Goal: Communication & Community: Participate in discussion

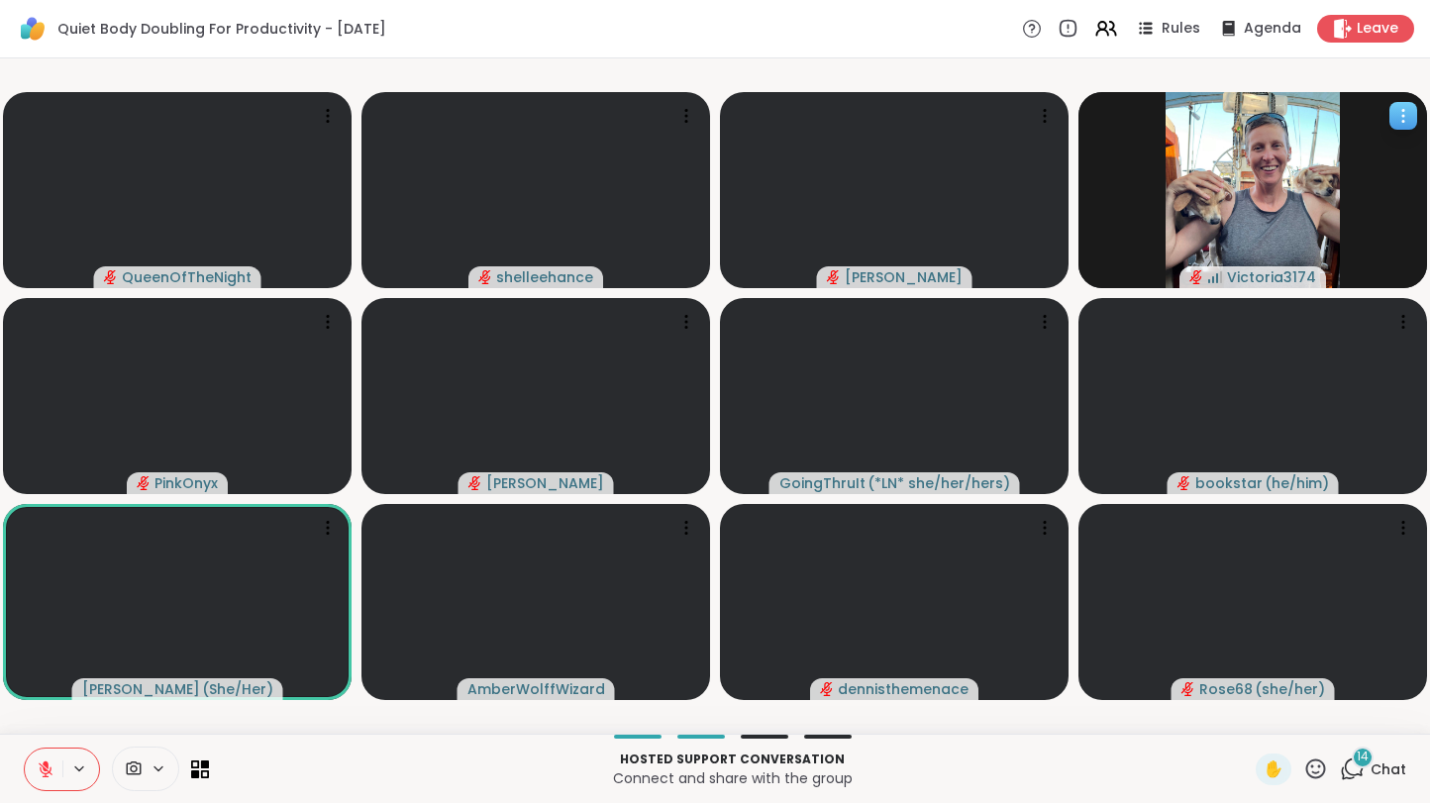
click at [25, 748] on button at bounding box center [44, 769] width 38 height 42
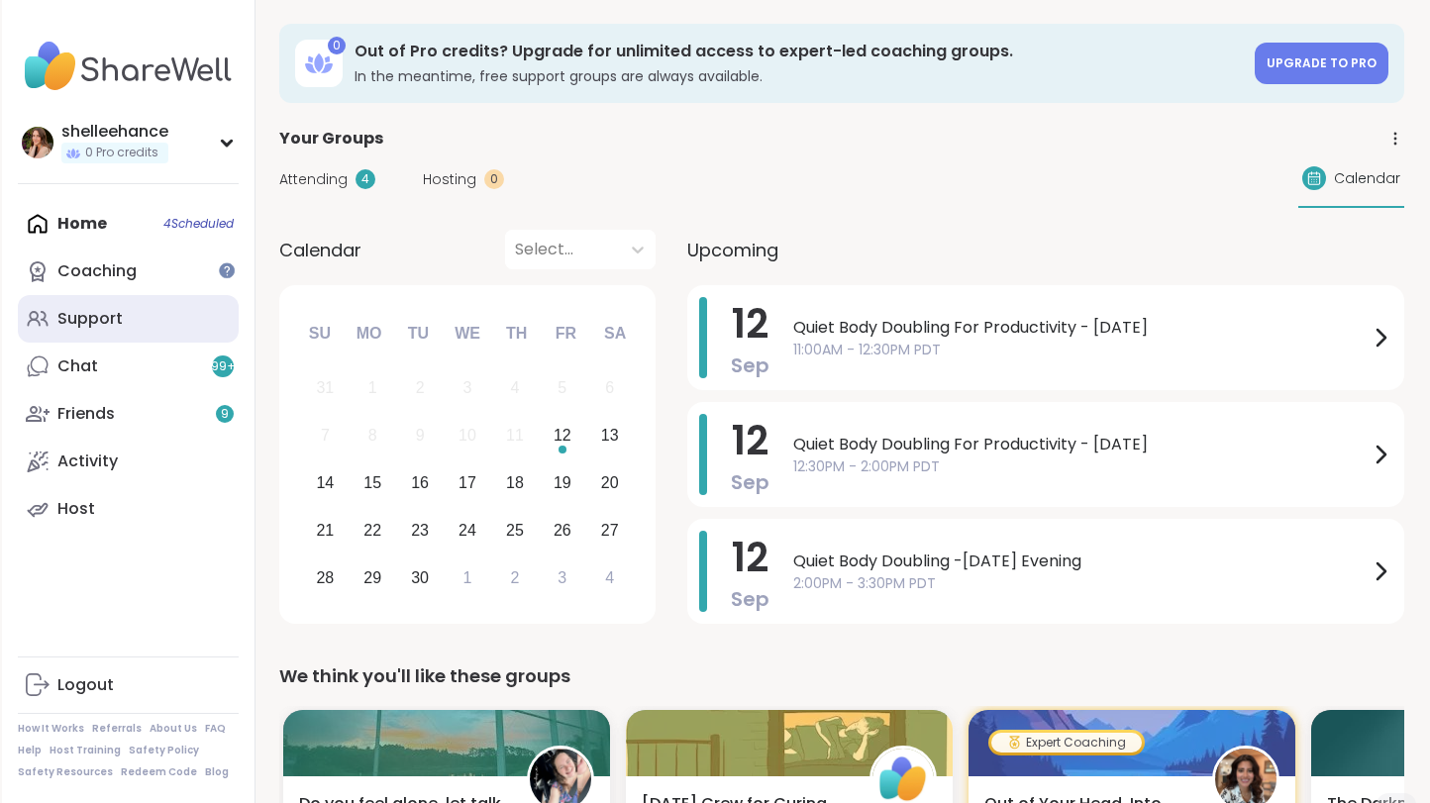
click at [165, 314] on link "Support" at bounding box center [128, 319] width 221 height 48
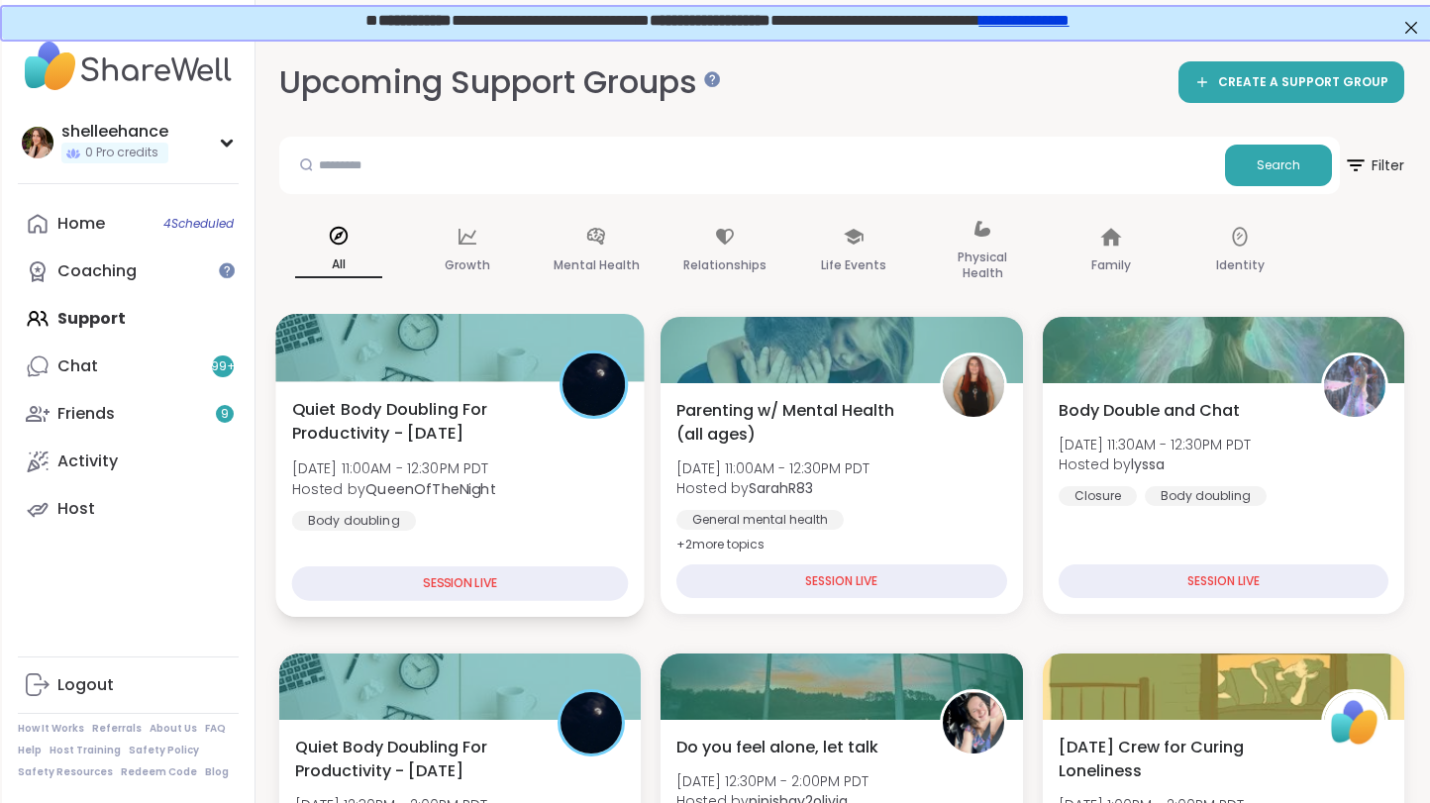
click at [555, 480] on div "Quiet Body Doubling For Productivity - Friday Fri, Sep 12 | 11:00AM - 12:30PM P…" at bounding box center [460, 464] width 337 height 134
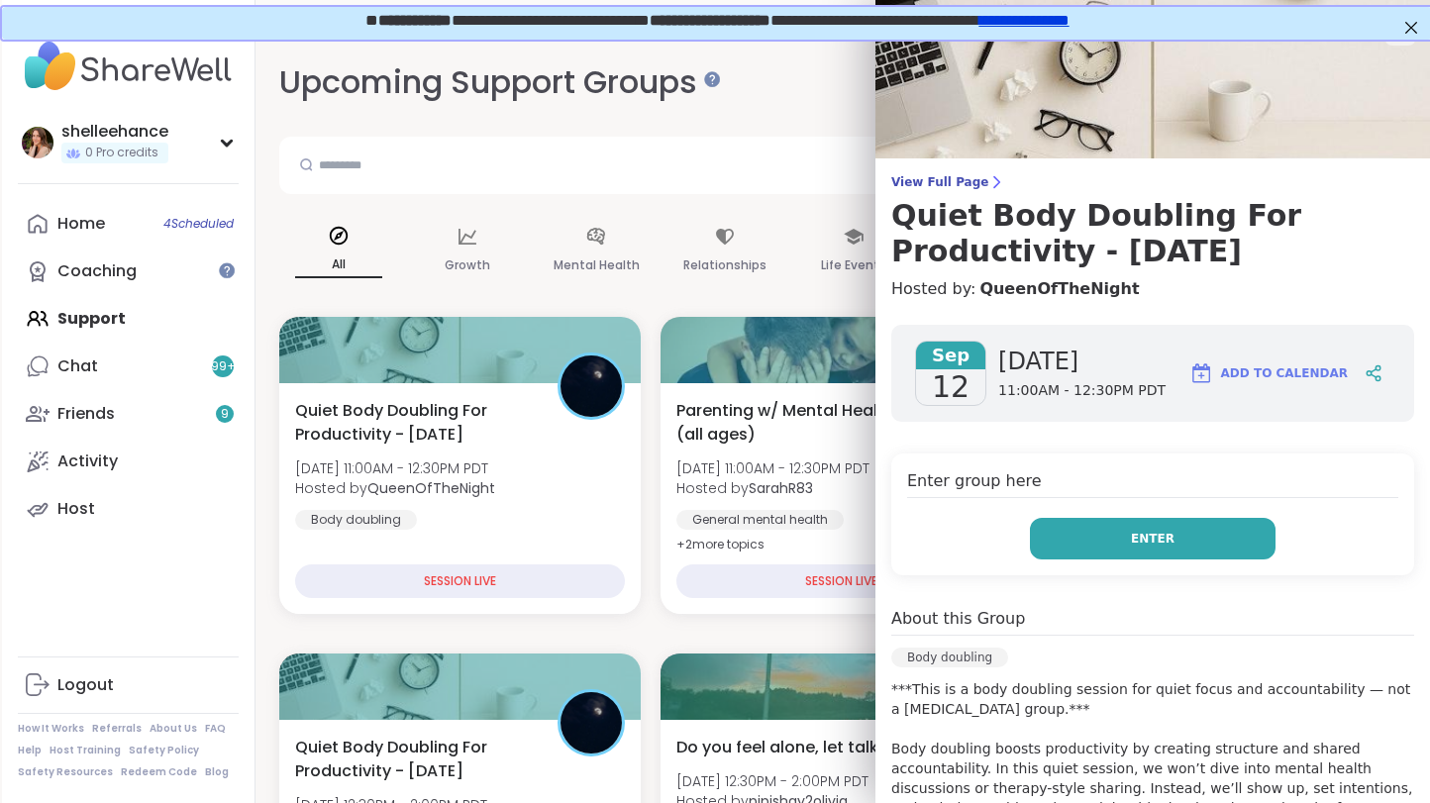
click at [1092, 527] on button "Enter" at bounding box center [1153, 539] width 246 height 42
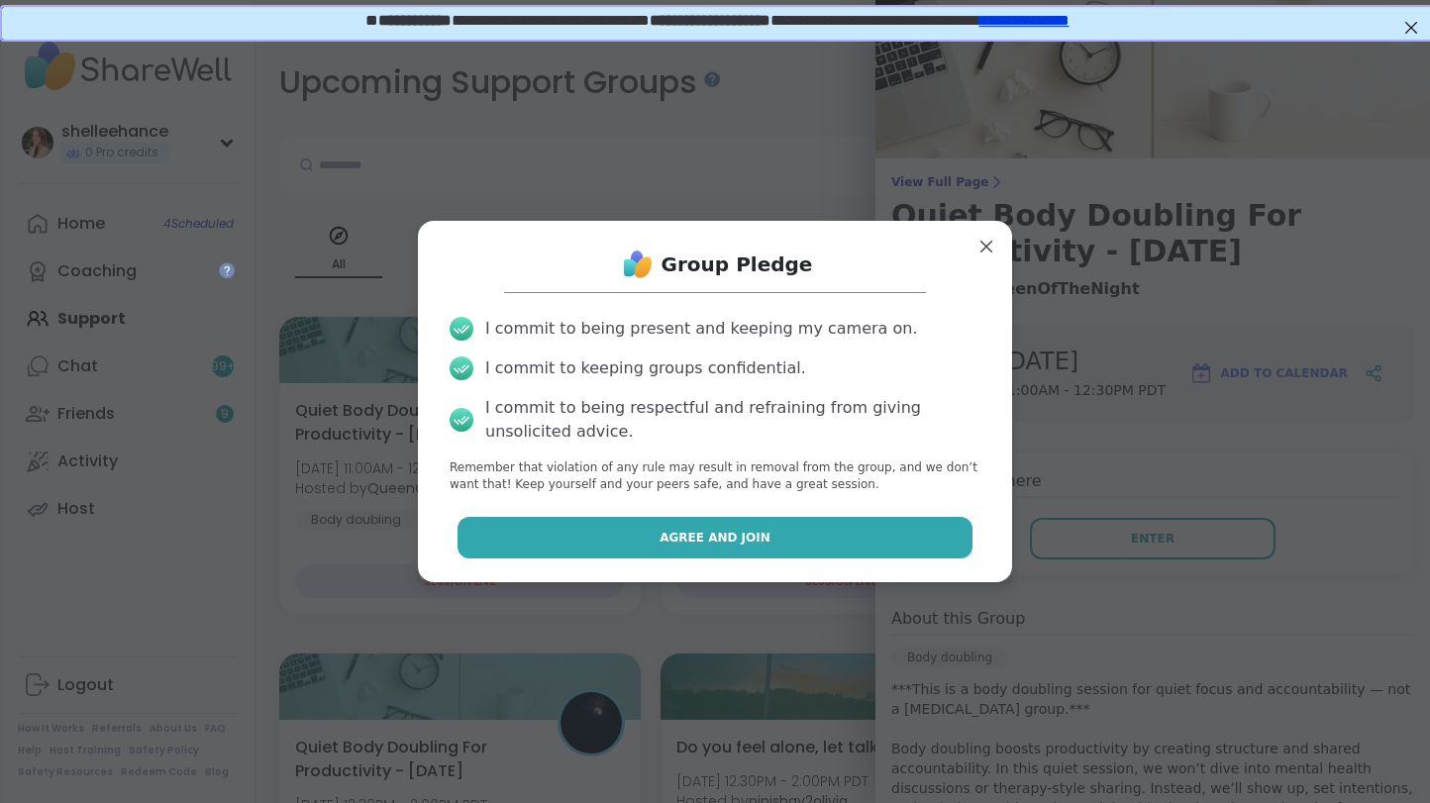
click at [564, 526] on button "Agree and Join" at bounding box center [715, 538] width 516 height 42
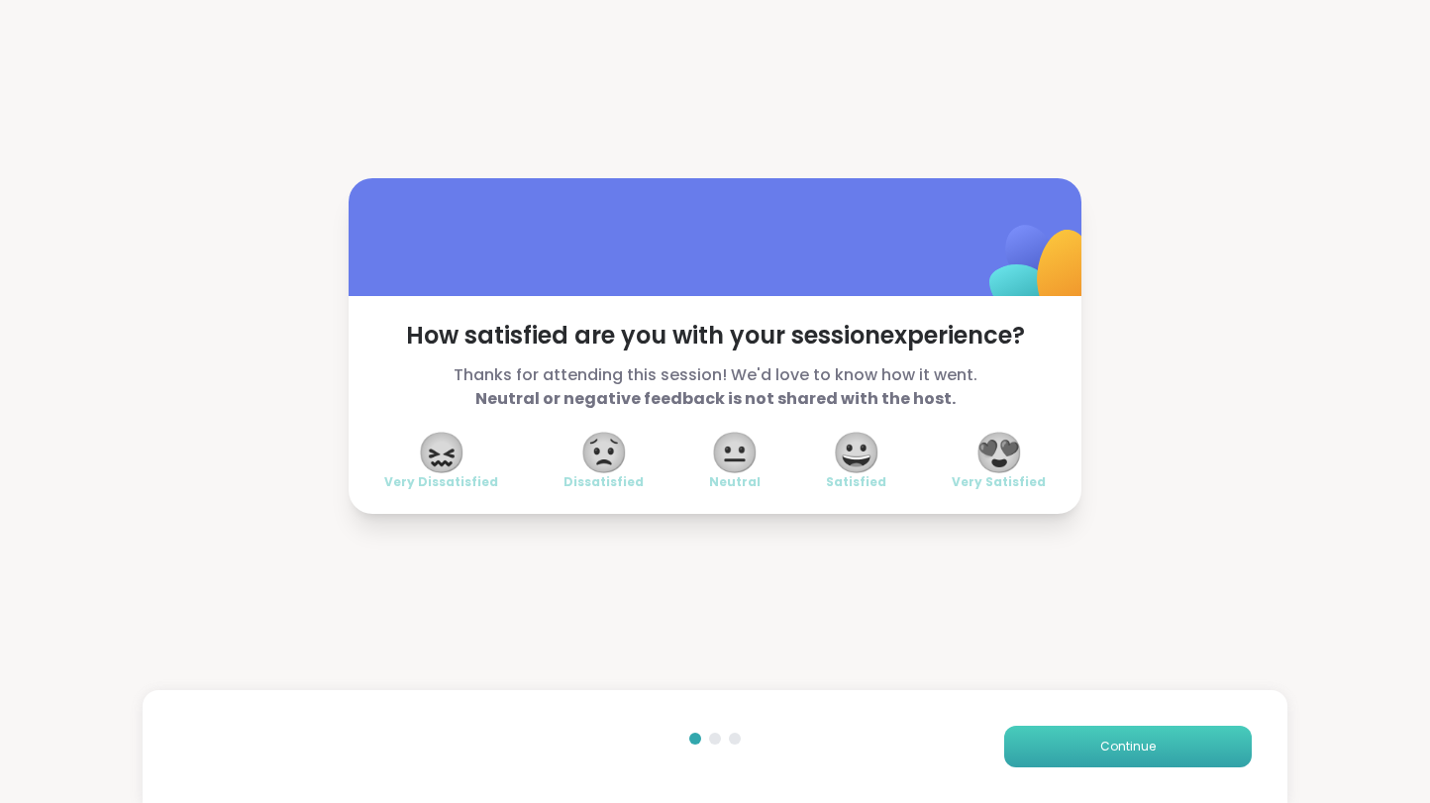
click at [1126, 754] on span "Continue" at bounding box center [1127, 747] width 55 height 18
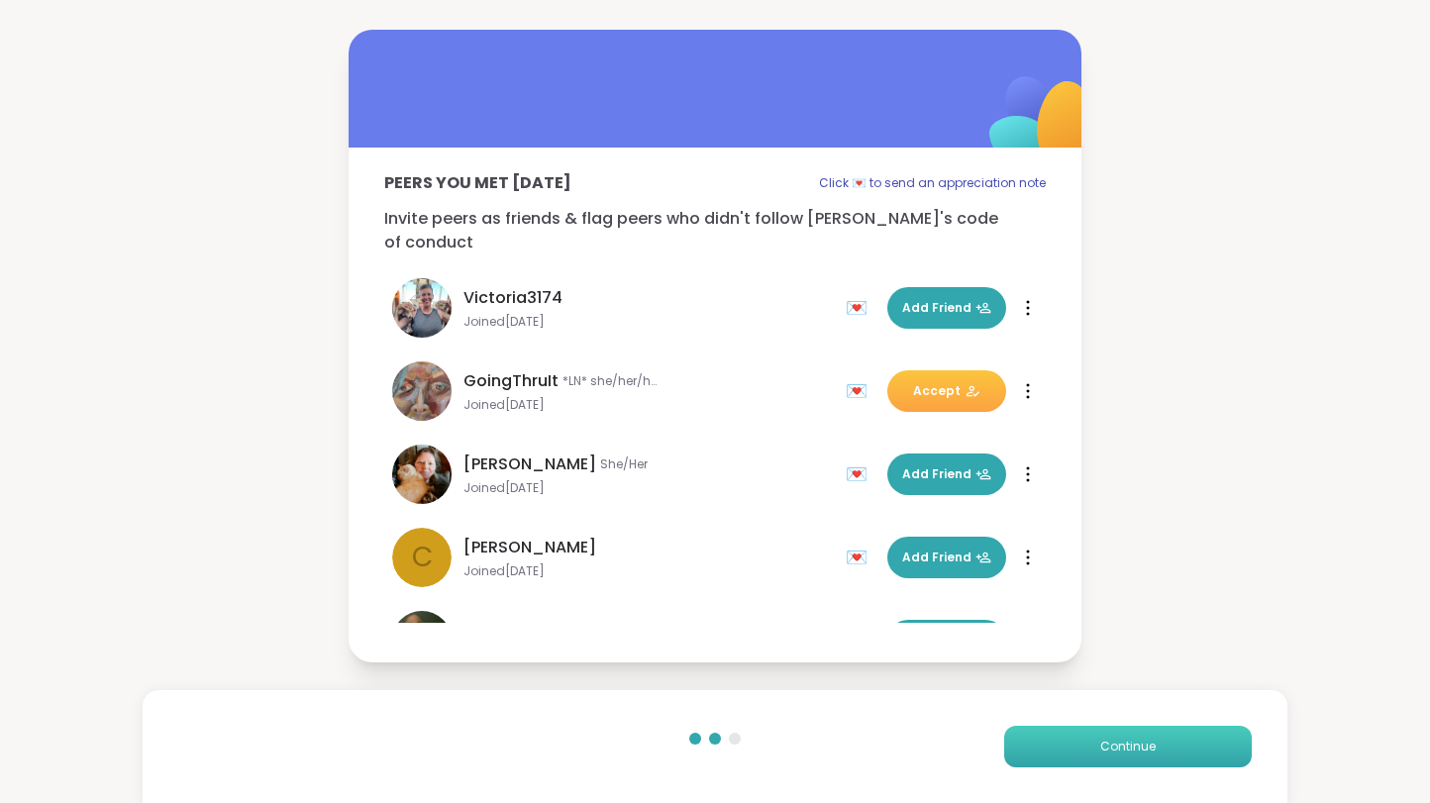
click at [1126, 754] on span "Continue" at bounding box center [1127, 747] width 55 height 18
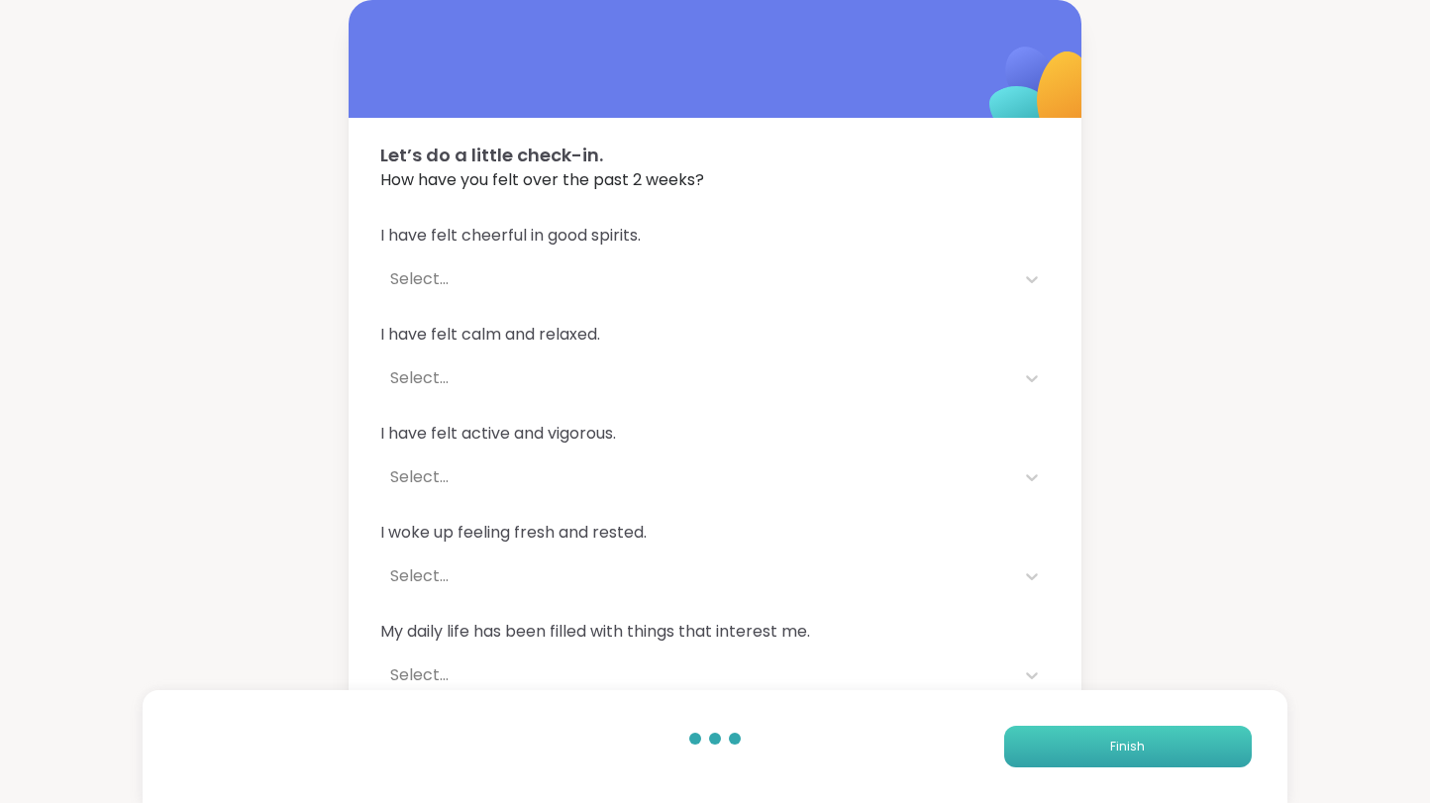
click at [1126, 754] on span "Finish" at bounding box center [1127, 747] width 35 height 18
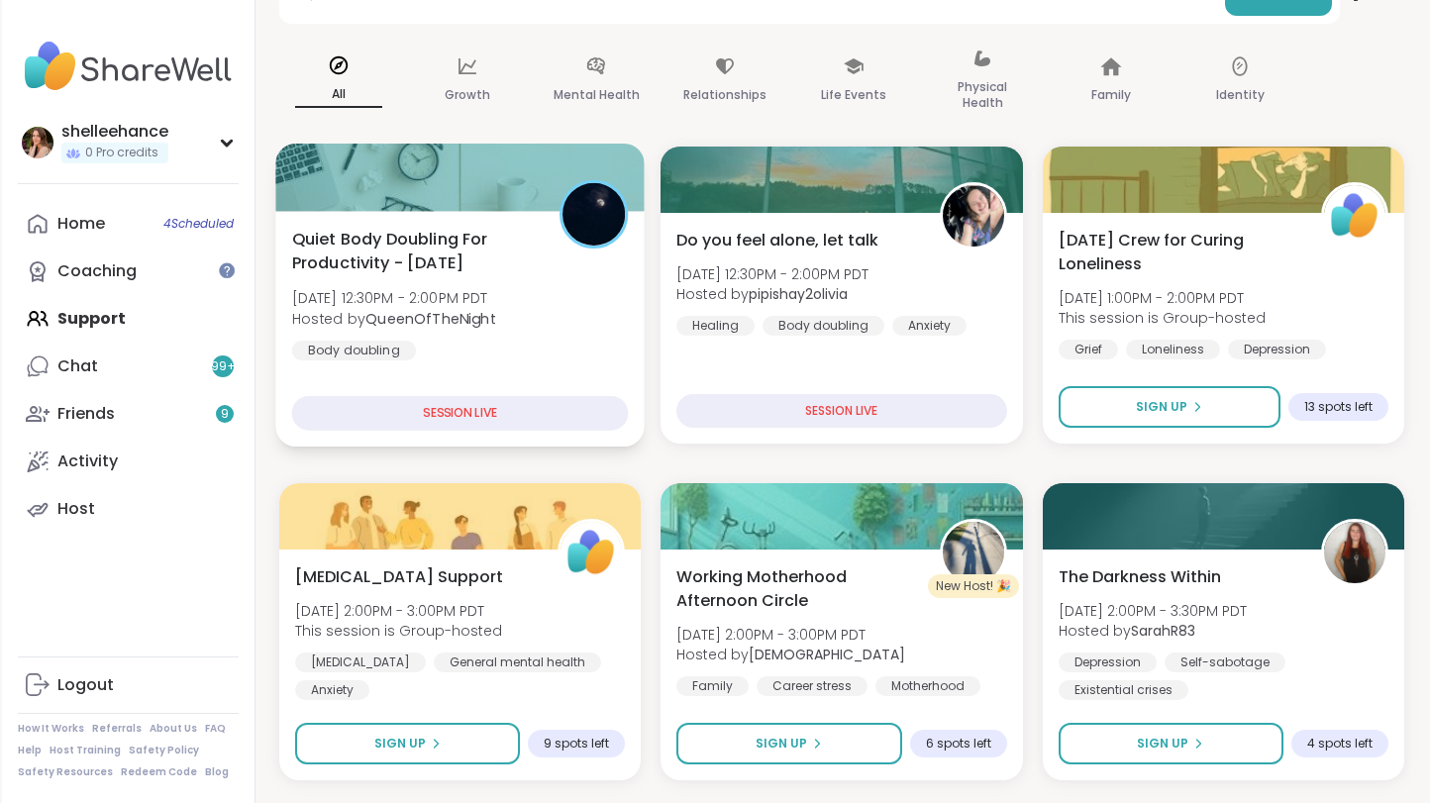
click at [605, 326] on div "Quiet Body Doubling For Productivity - Friday Fri, Sep 12 | 12:30PM - 2:00PM PD…" at bounding box center [460, 294] width 337 height 134
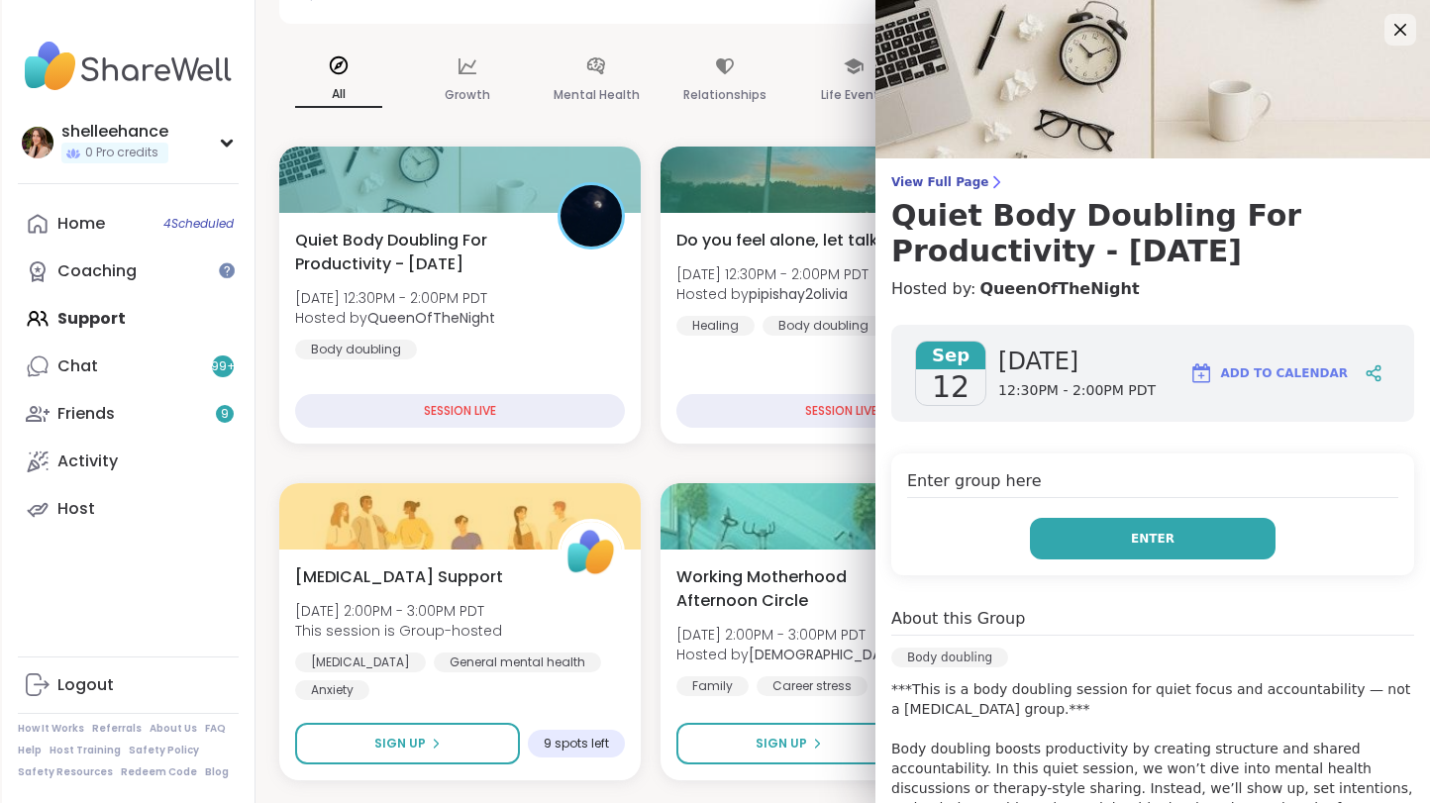
click at [1103, 531] on button "Enter" at bounding box center [1153, 539] width 246 height 42
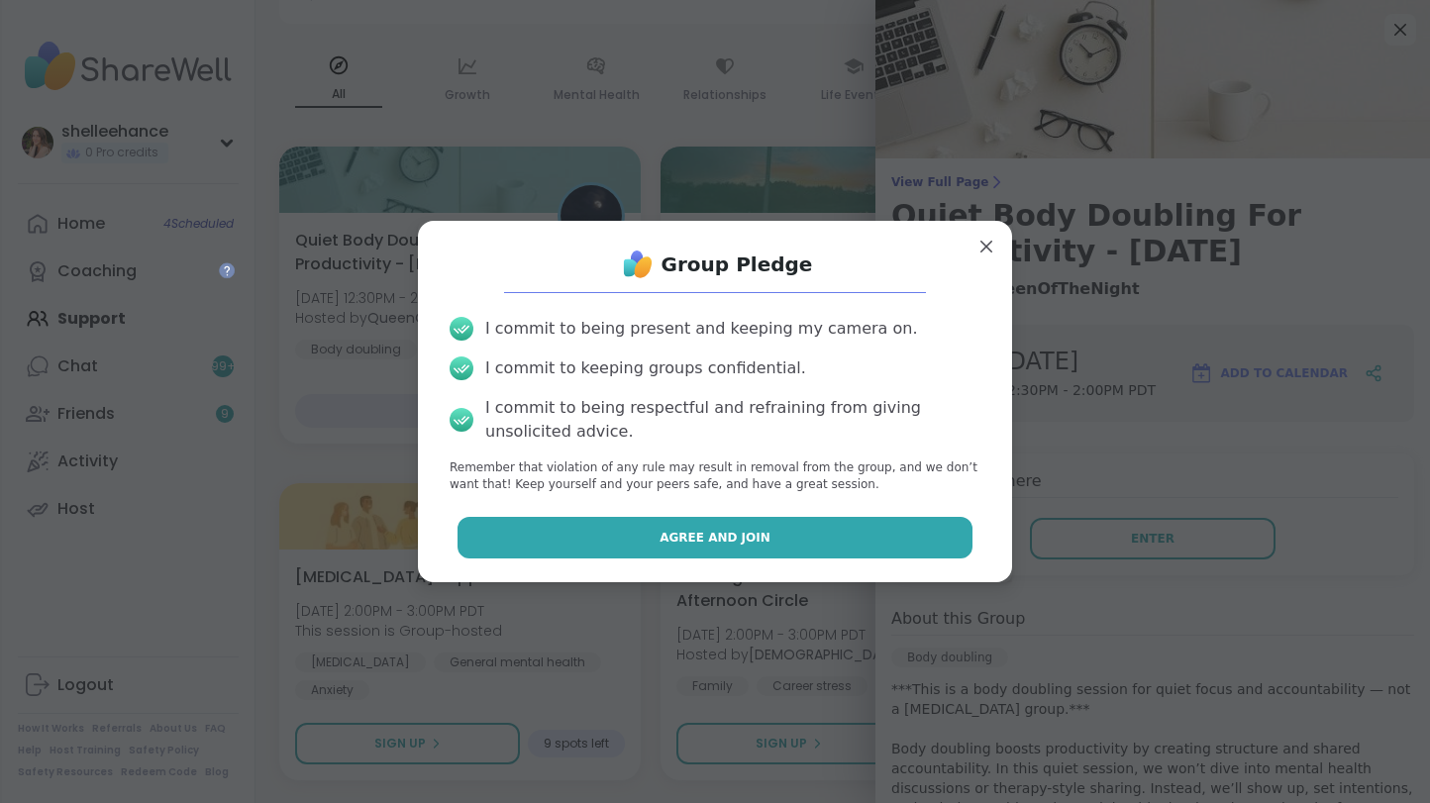
click at [610, 548] on button "Agree and Join" at bounding box center [715, 538] width 516 height 42
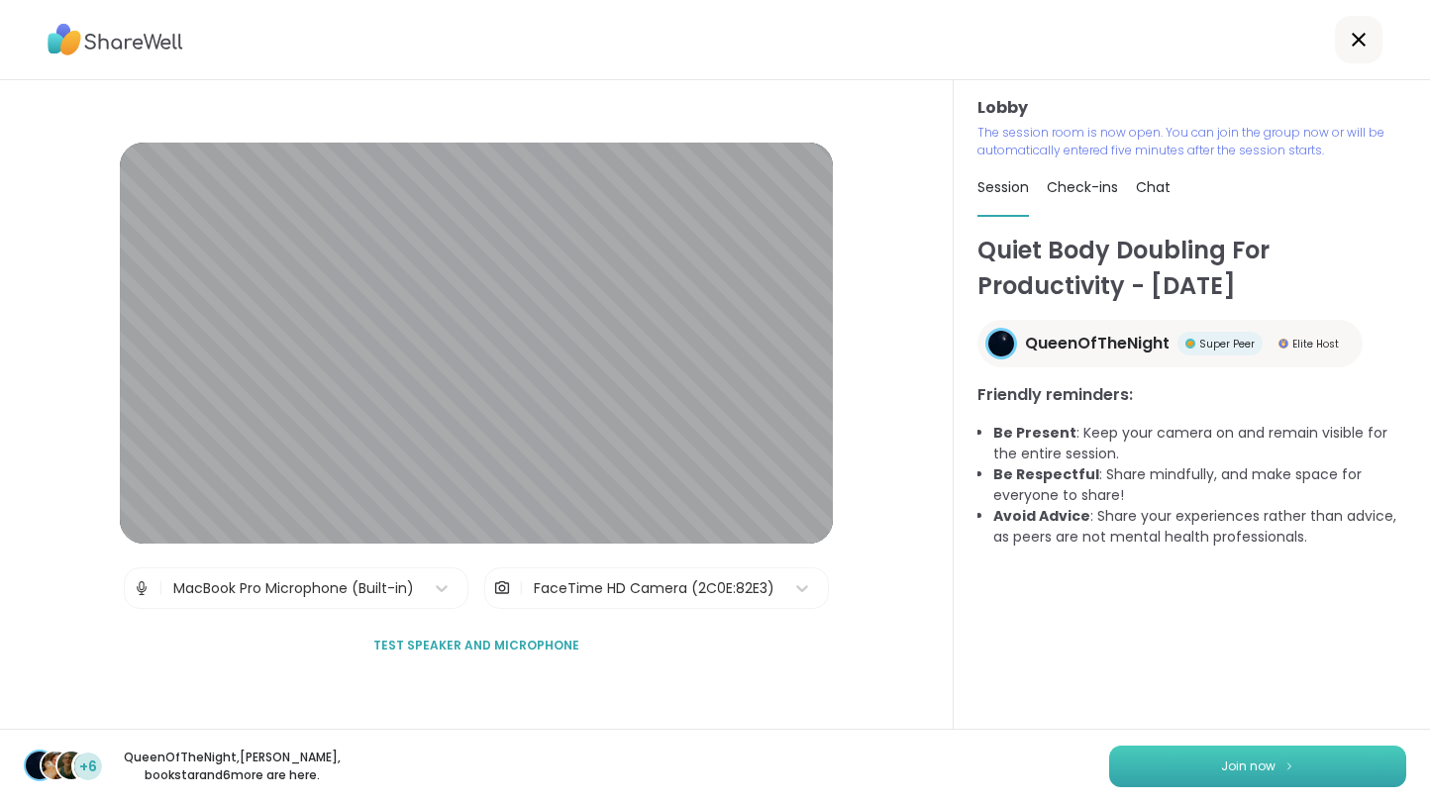
click at [1238, 776] on button "Join now" at bounding box center [1257, 766] width 297 height 42
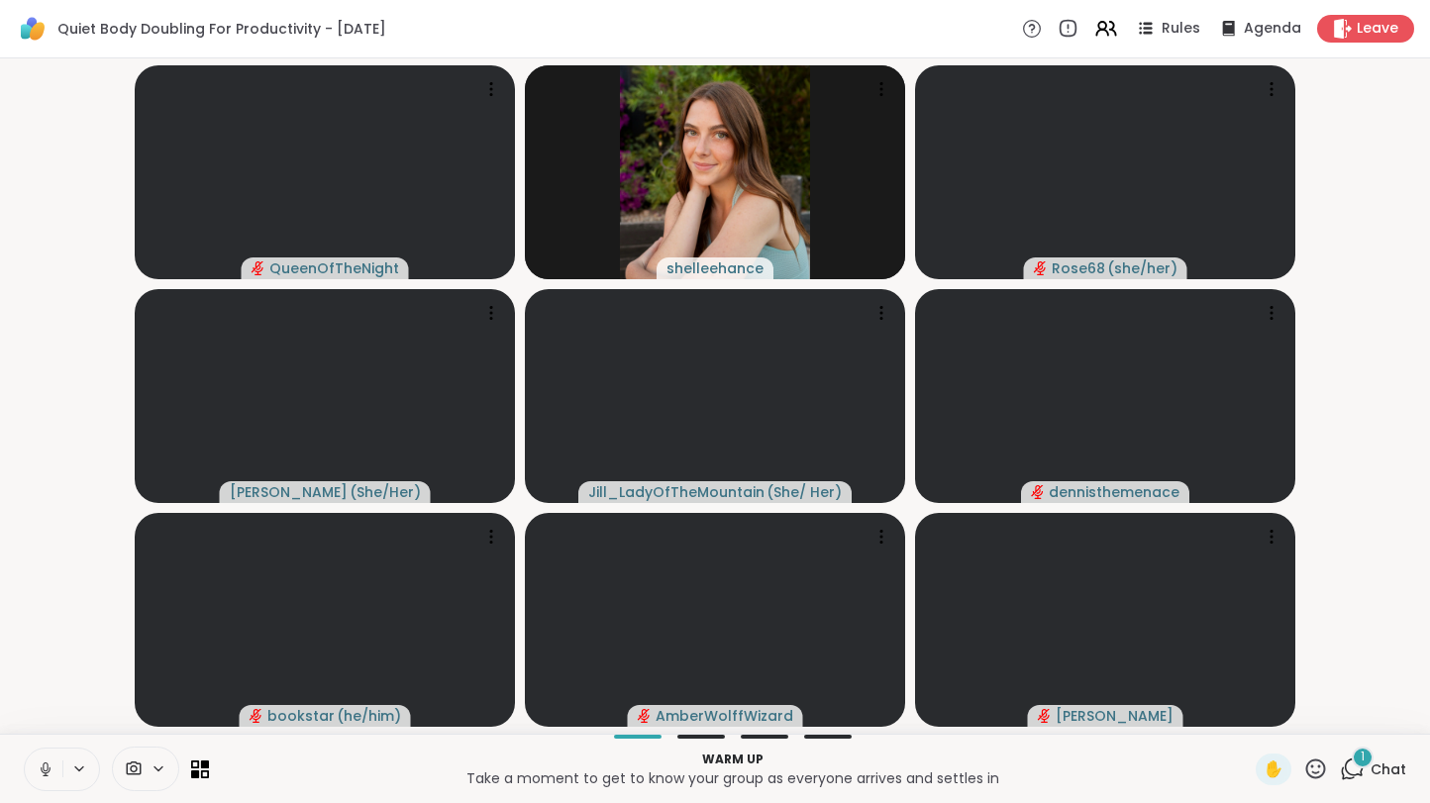
click at [37, 775] on icon at bounding box center [46, 769] width 18 height 18
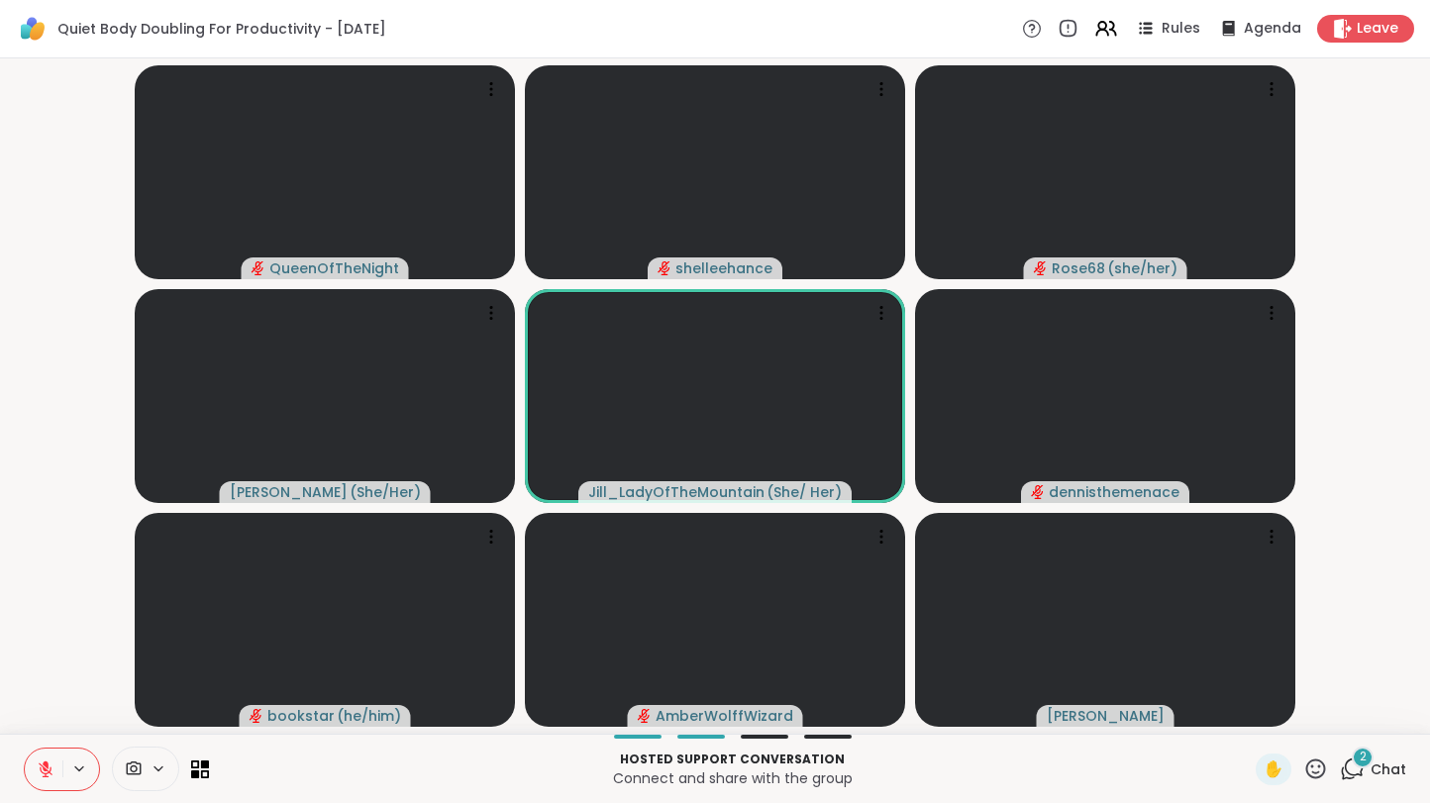
click at [1382, 765] on span "Chat" at bounding box center [1388, 769] width 36 height 20
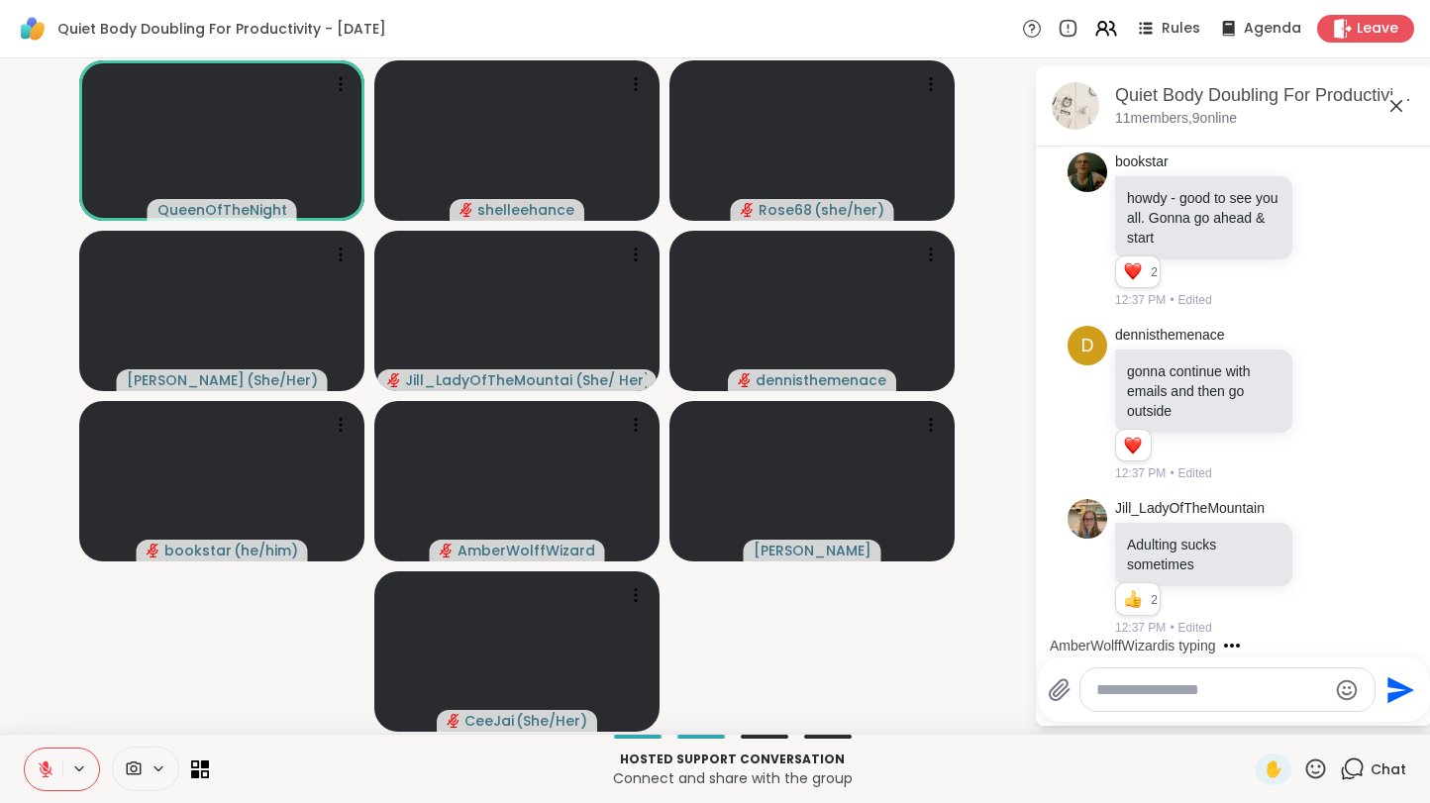
scroll to position [1219, 0]
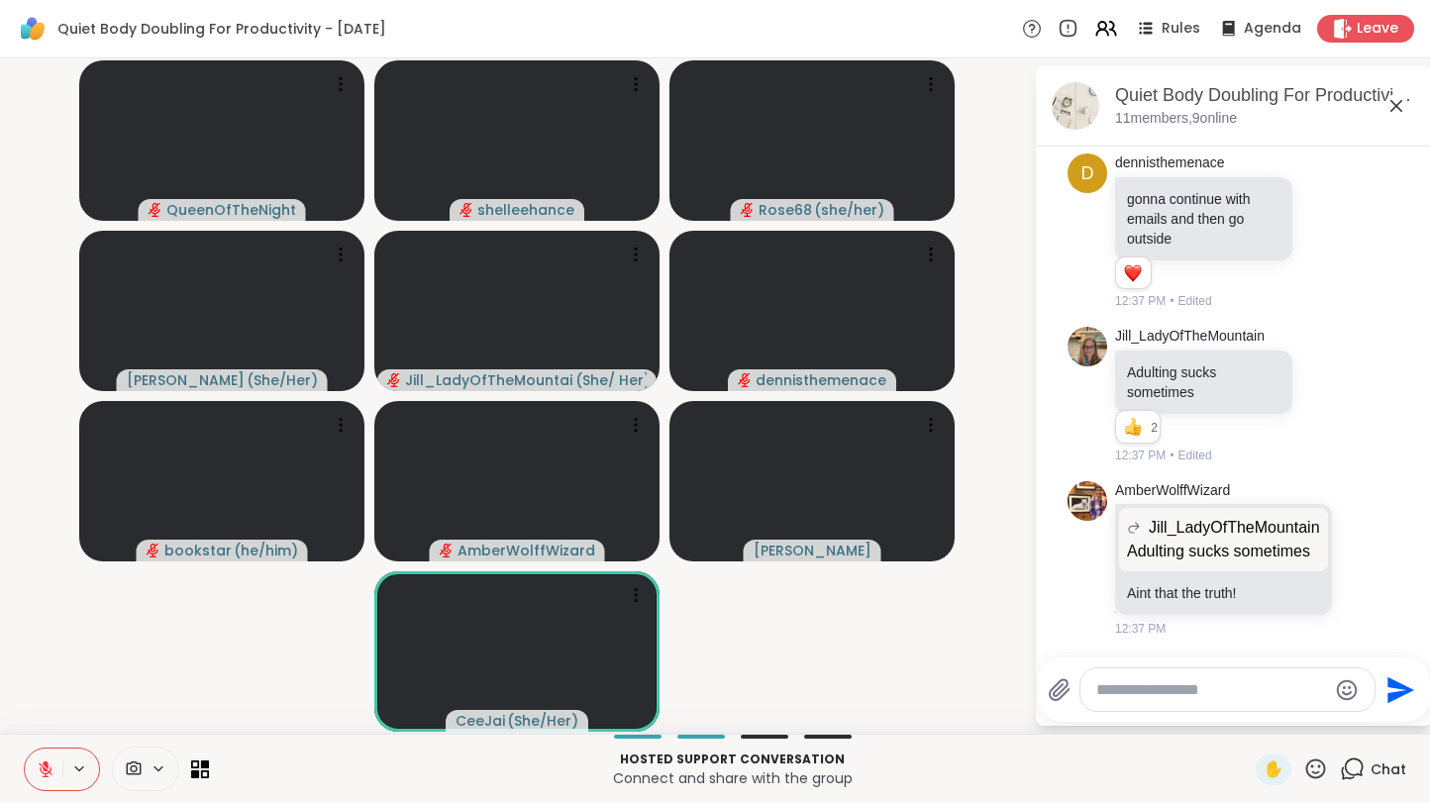
click at [42, 774] on icon at bounding box center [46, 769] width 18 height 18
click at [35, 776] on button at bounding box center [44, 769] width 38 height 42
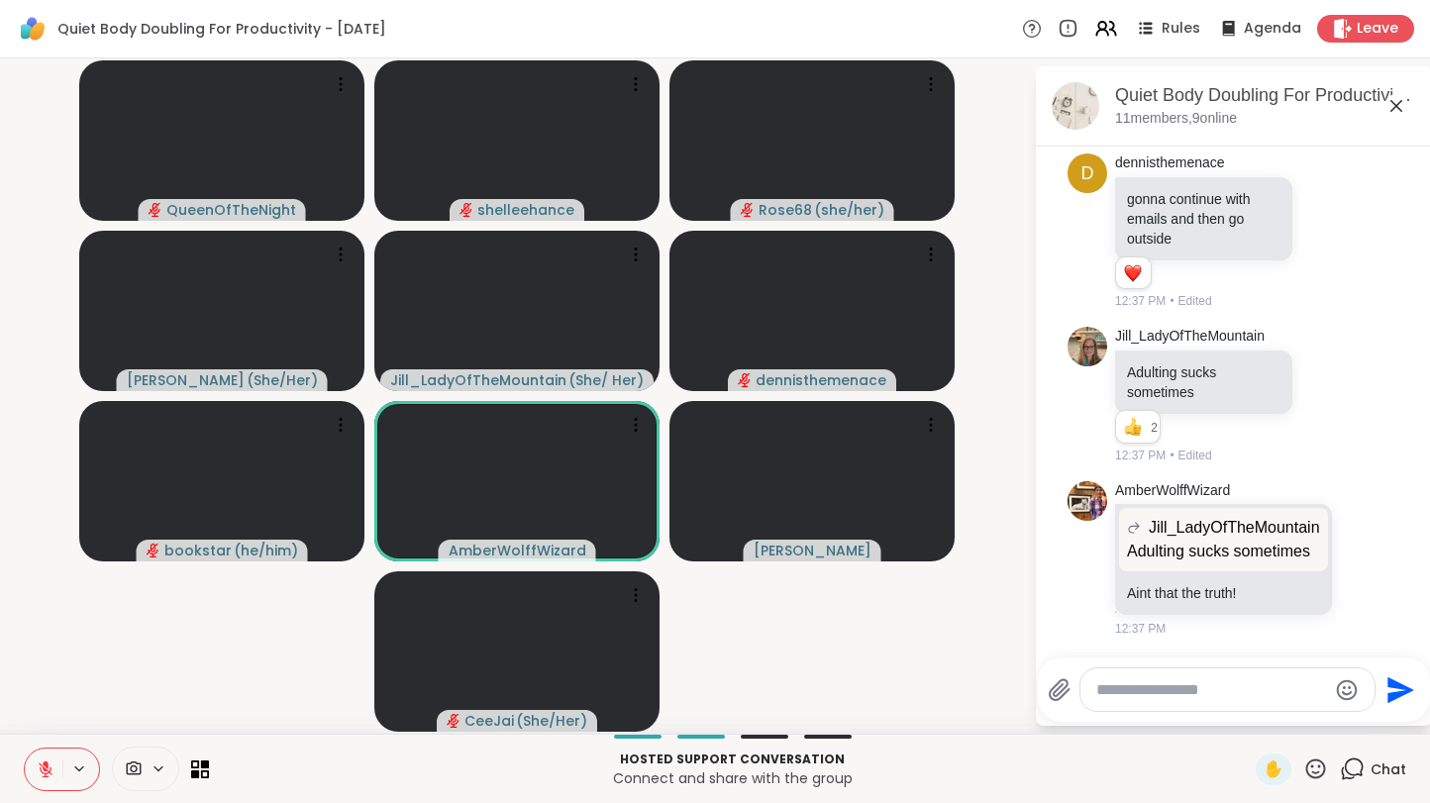
click at [35, 776] on button at bounding box center [44, 769] width 38 height 42
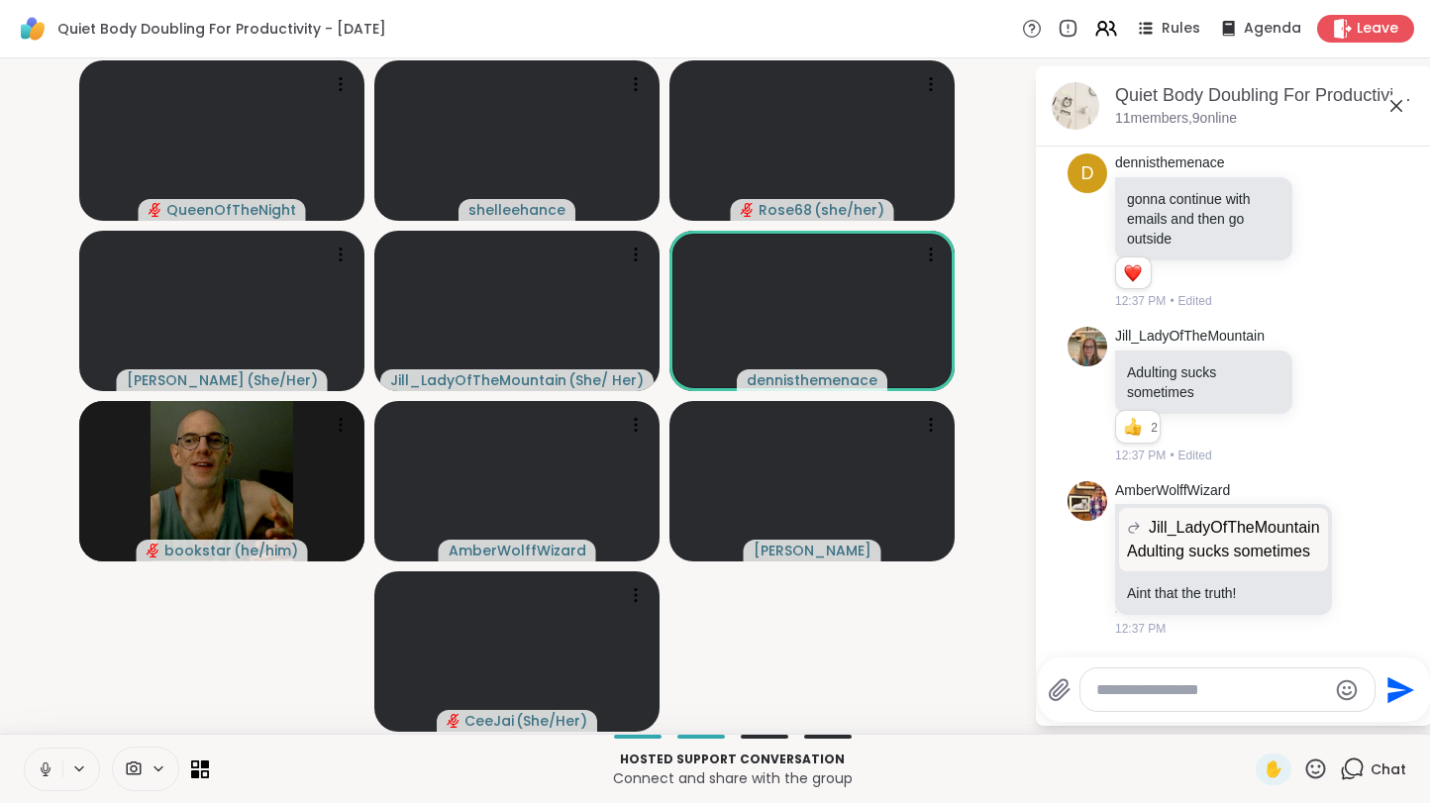
click at [34, 776] on button at bounding box center [44, 769] width 38 height 42
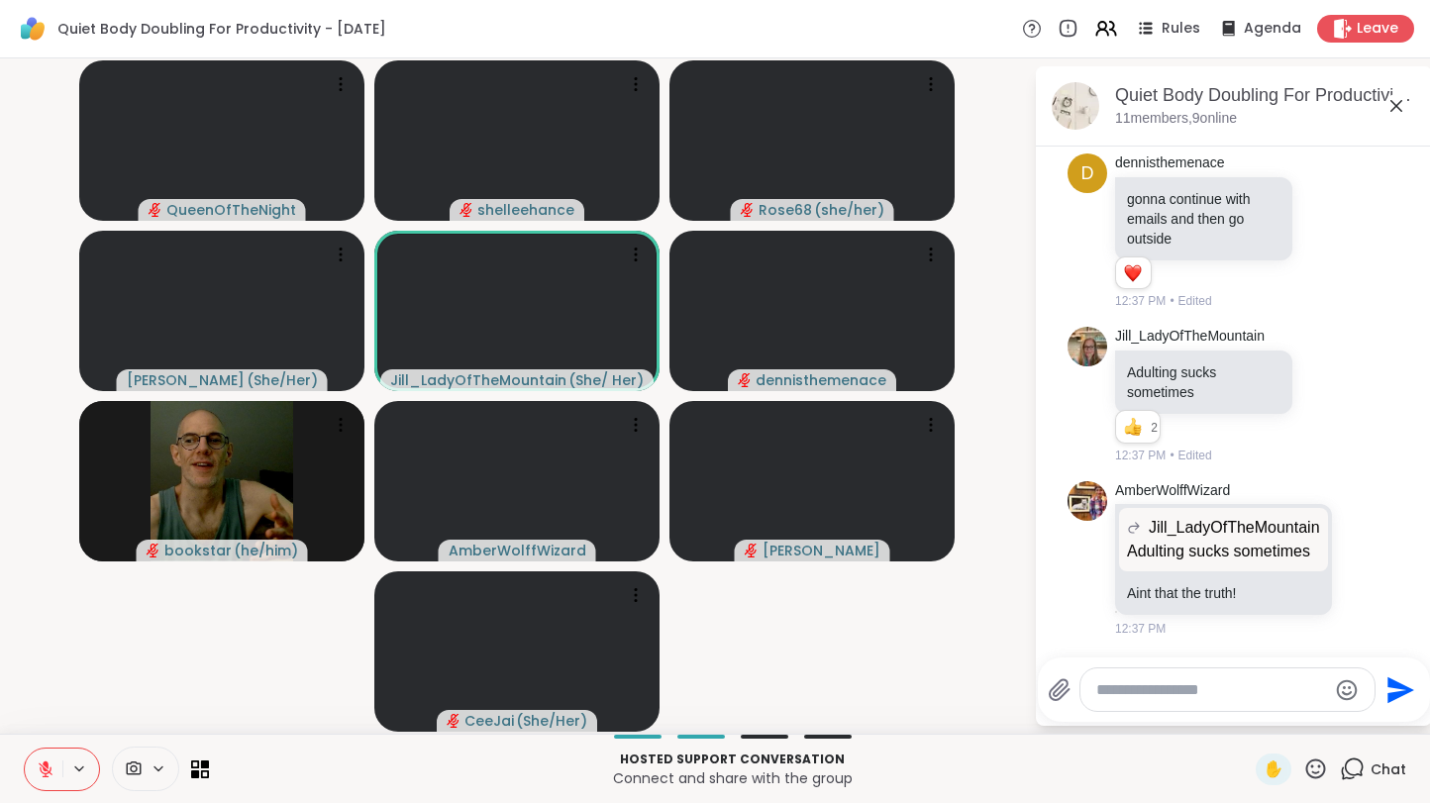
click at [34, 776] on button at bounding box center [44, 769] width 38 height 42
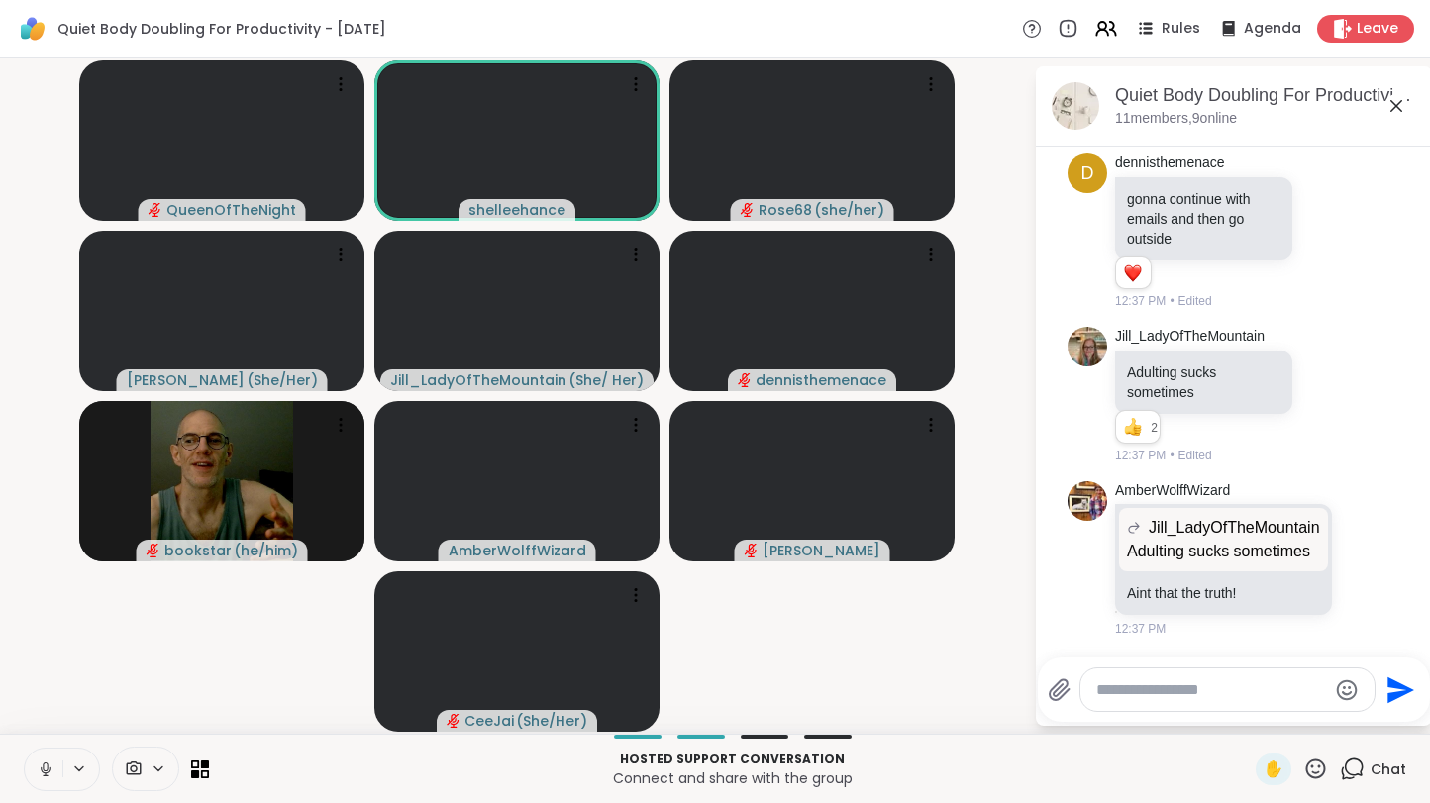
click at [31, 776] on button at bounding box center [44, 769] width 38 height 42
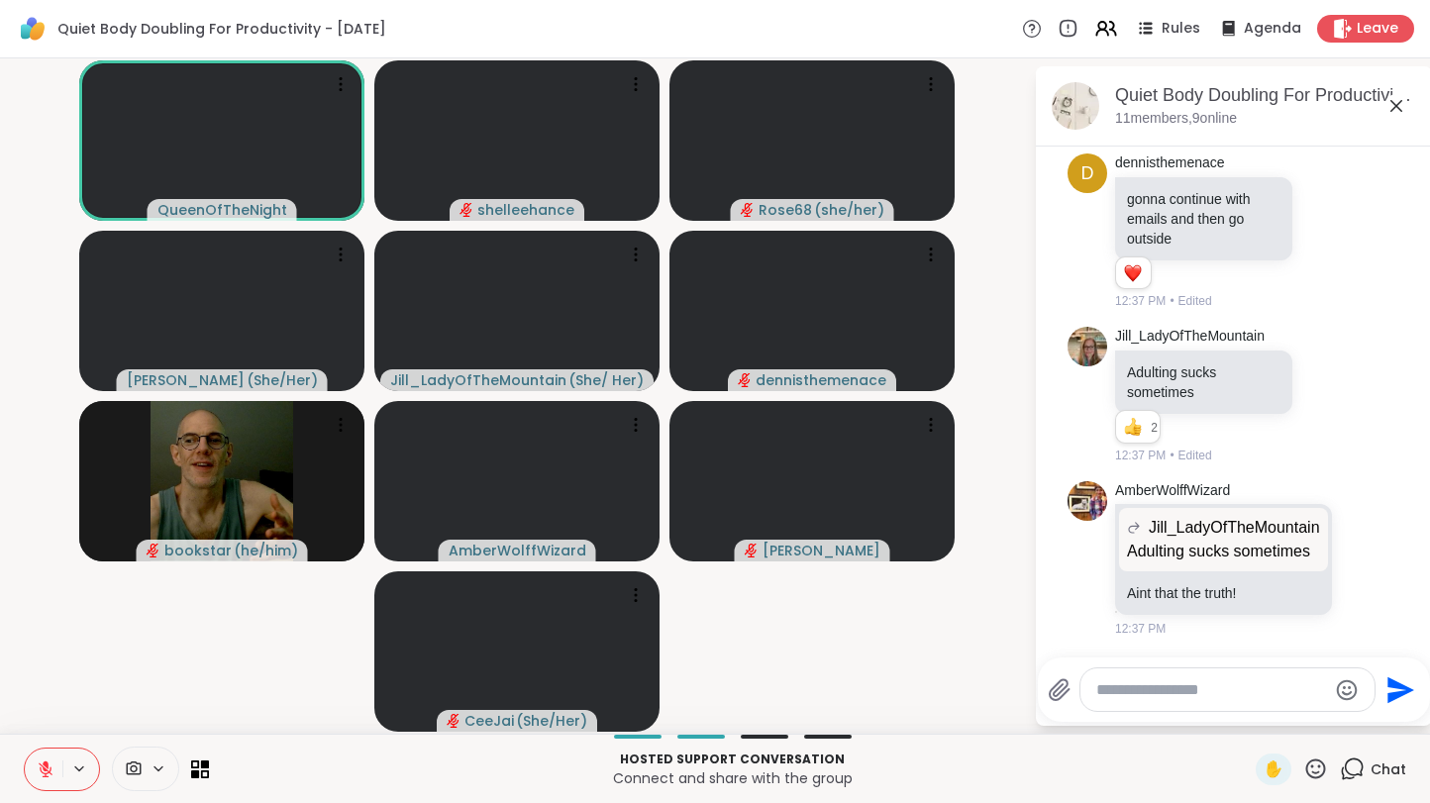
click at [40, 773] on icon at bounding box center [46, 769] width 18 height 18
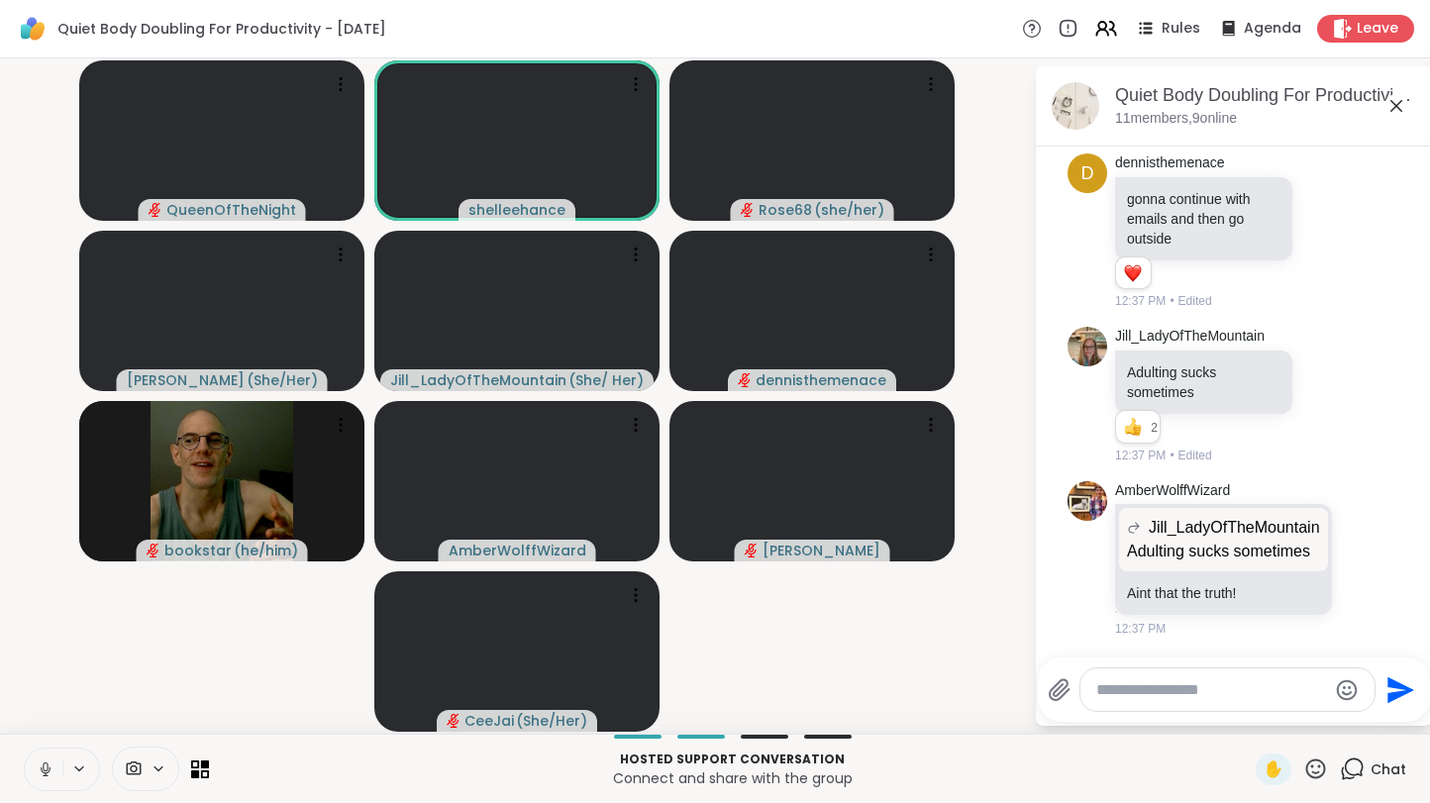
click at [40, 773] on icon at bounding box center [46, 769] width 18 height 18
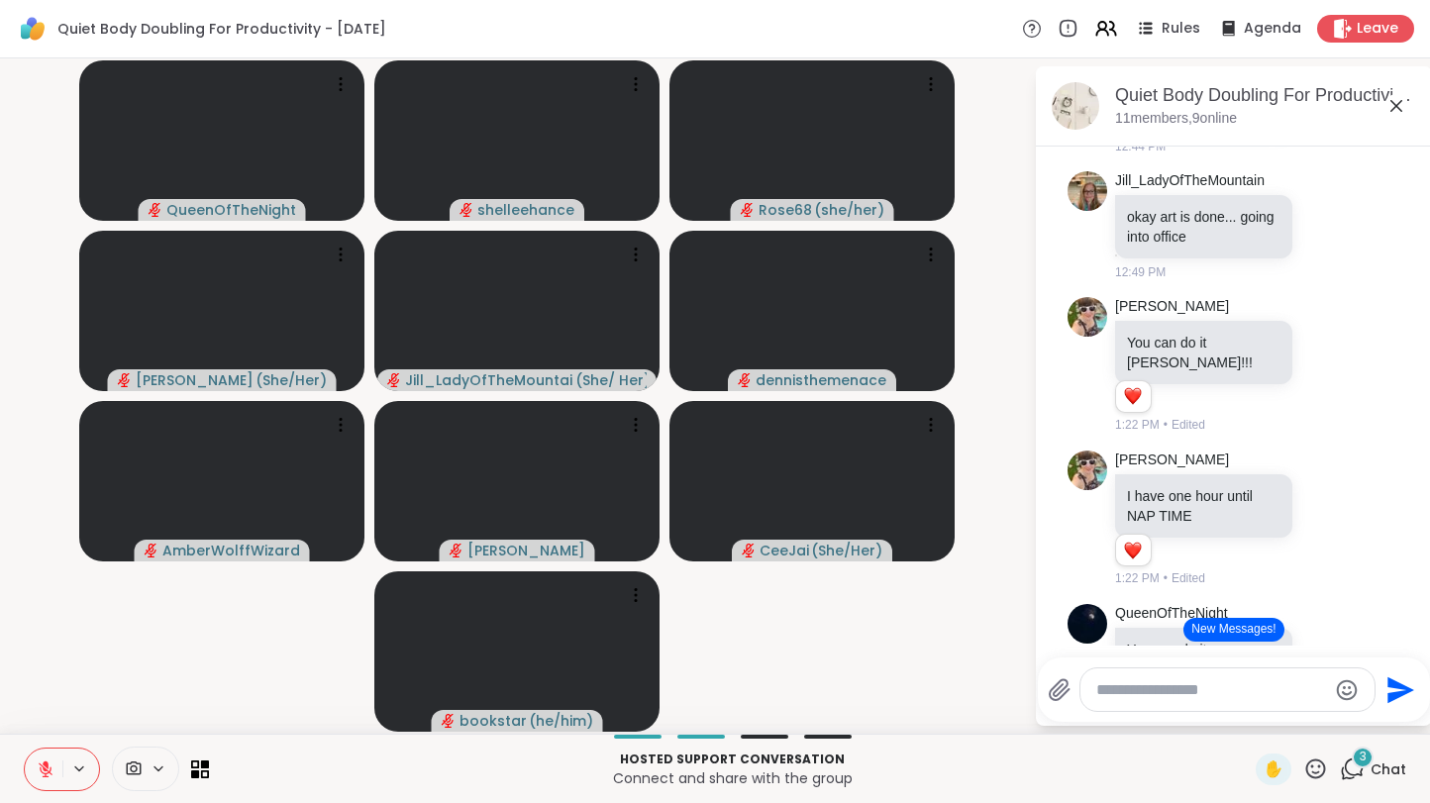
scroll to position [2307, 0]
